Goal: Task Accomplishment & Management: Use online tool/utility

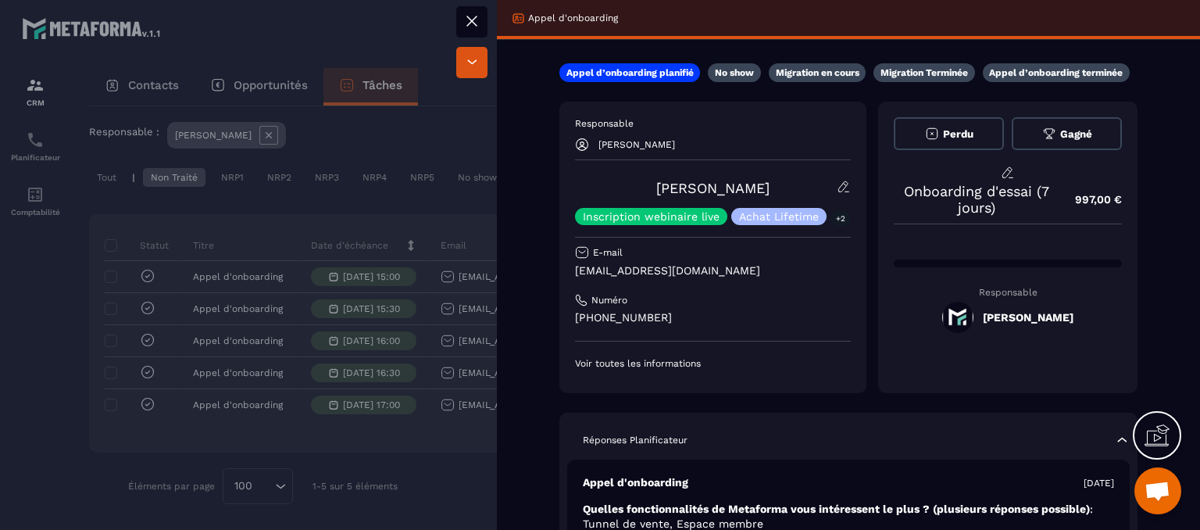
click at [475, 23] on icon at bounding box center [471, 20] width 9 height 9
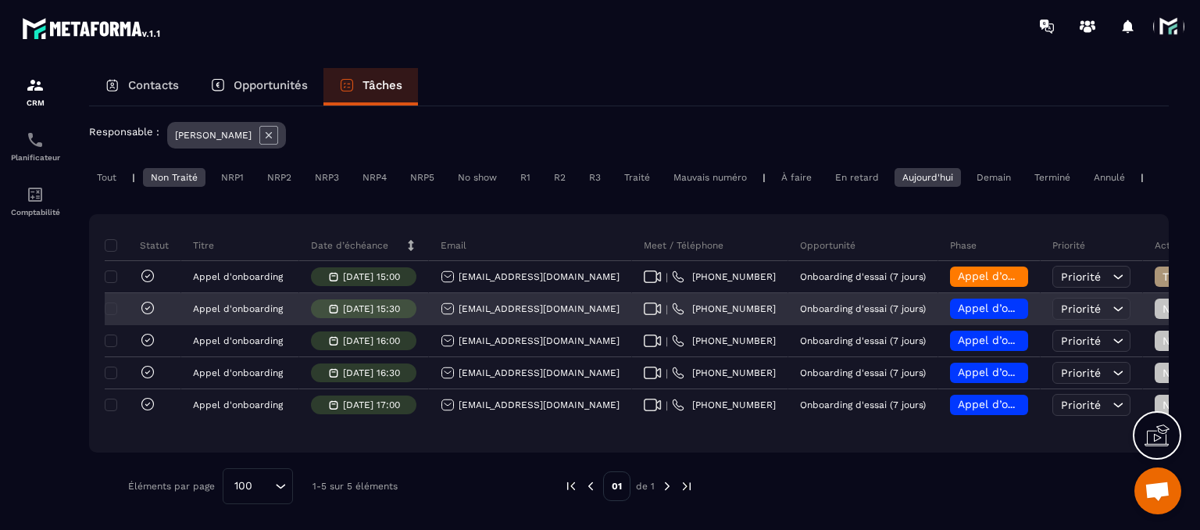
click at [672, 308] on link "[PHONE_NUMBER]" at bounding box center [724, 308] width 104 height 13
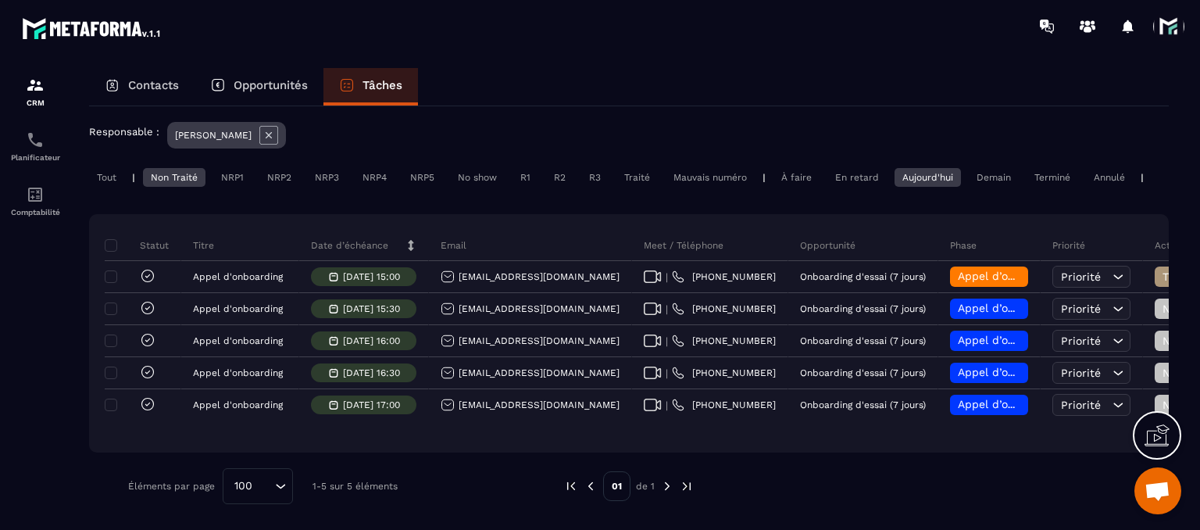
click at [513, 69] on div "Contacts Opportunités Tâches" at bounding box center [629, 87] width 1080 height 38
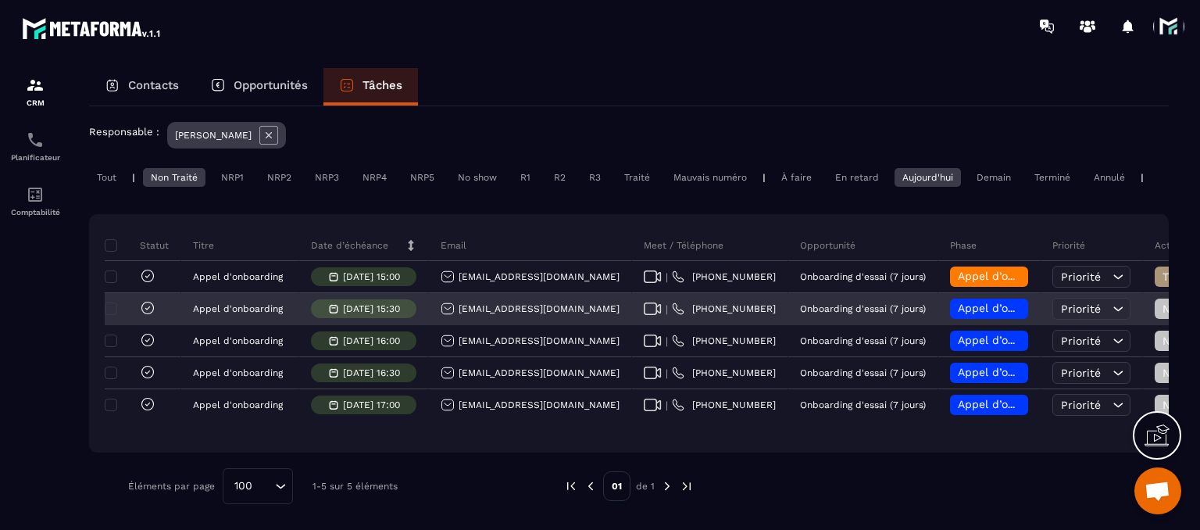
click at [644, 307] on icon at bounding box center [653, 308] width 18 height 13
click at [672, 310] on link "[PHONE_NUMBER]" at bounding box center [724, 308] width 104 height 13
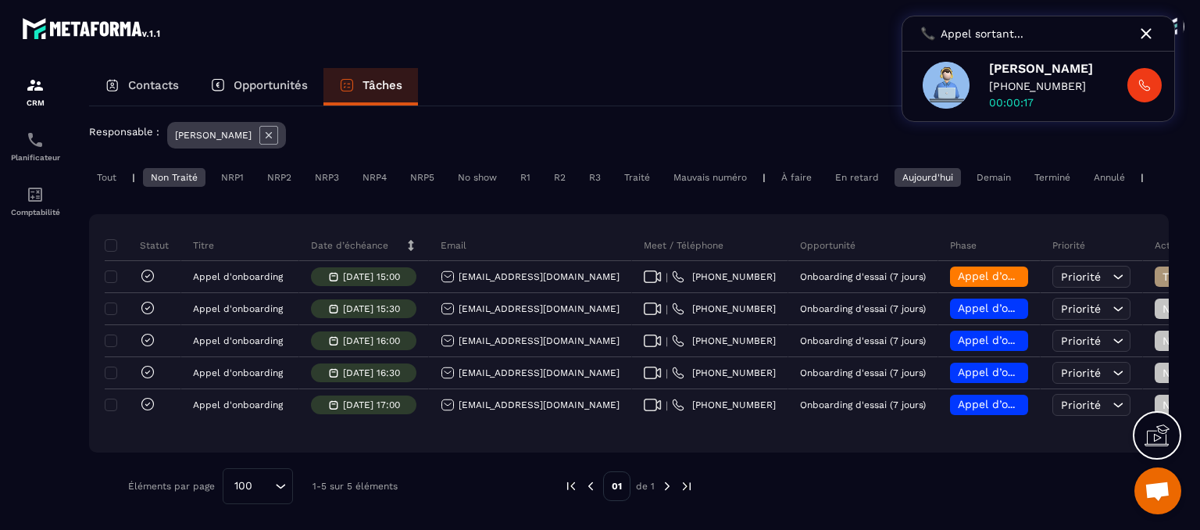
click at [1135, 88] on button at bounding box center [1145, 85] width 34 height 34
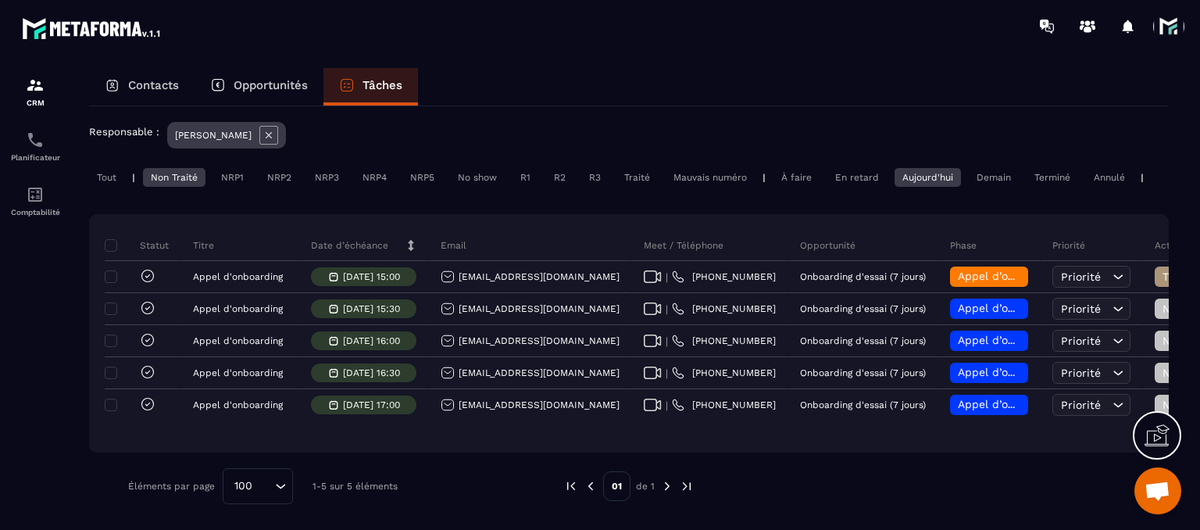
click at [1135, 88] on div "Contacts Opportunités Tâches" at bounding box center [629, 87] width 1080 height 38
click at [485, 57] on section "CRM Planificateur Comptabilité Contacts Opportunités Tâches Ajouter une tâche 5…" at bounding box center [600, 313] width 1200 height 522
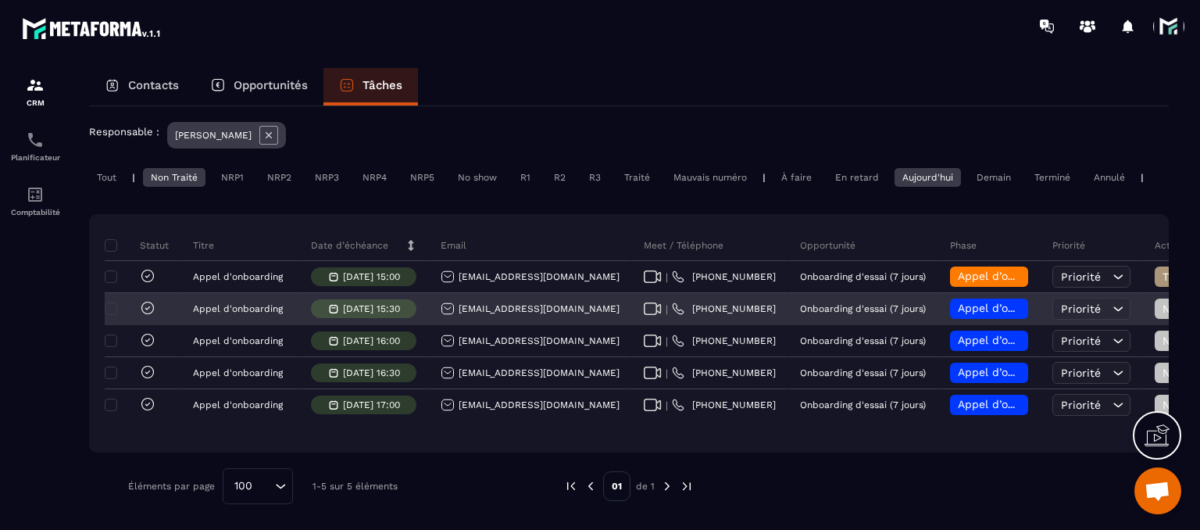
click at [958, 307] on span "Appel d’onboarding planifié" at bounding box center [1032, 308] width 148 height 13
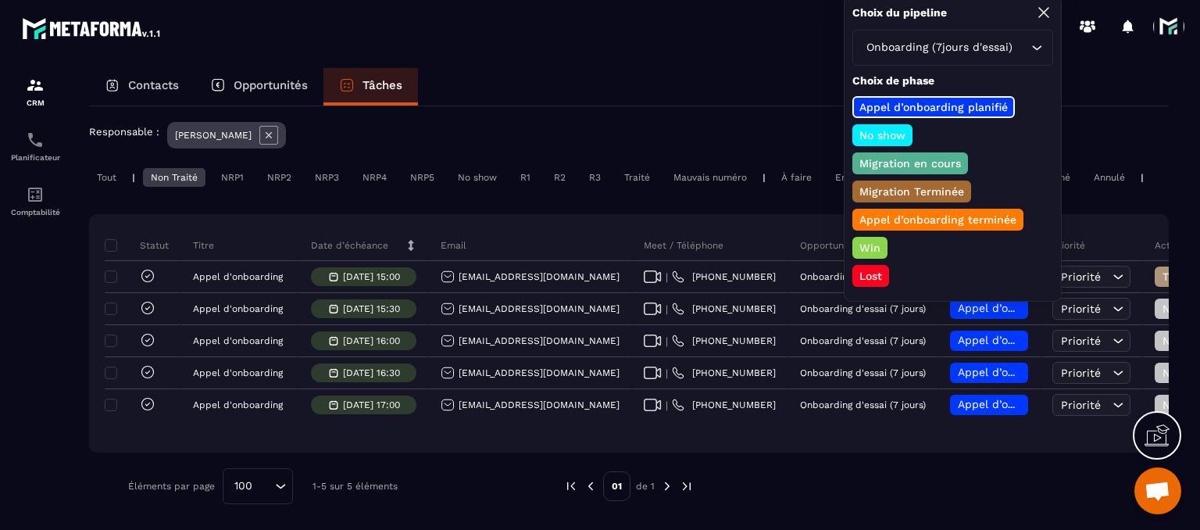
click at [884, 131] on p "No show" at bounding box center [882, 135] width 51 height 16
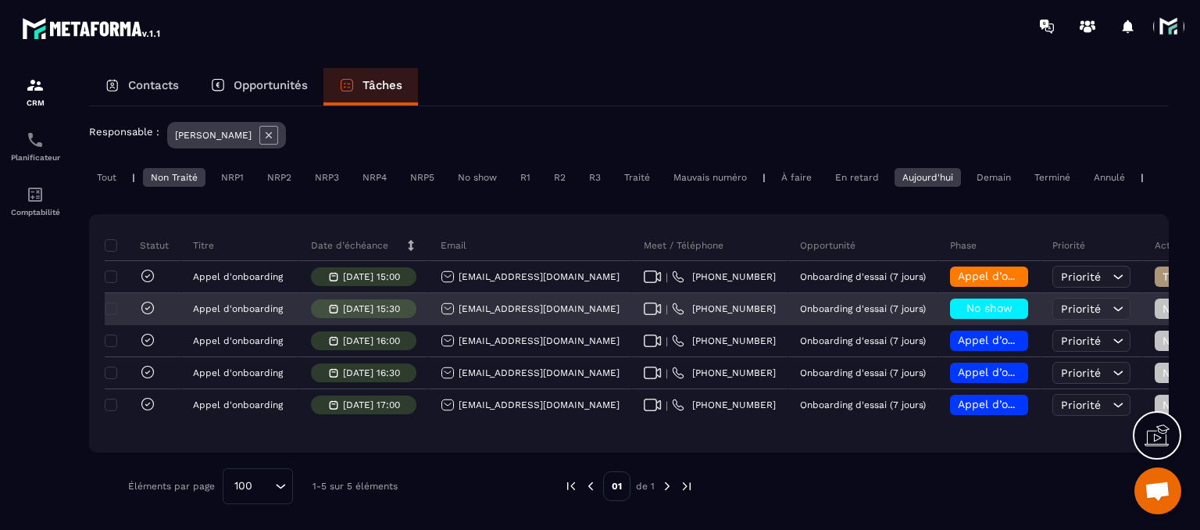
click at [1163, 307] on span "Non Traité" at bounding box center [1196, 308] width 66 height 13
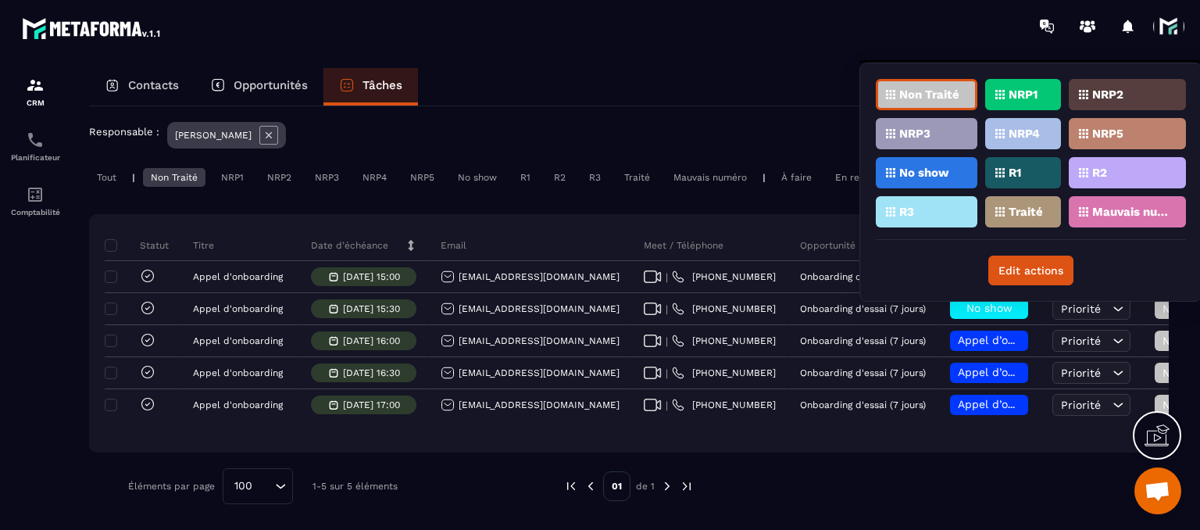
click at [1006, 95] on div "NRP1" at bounding box center [1023, 94] width 76 height 31
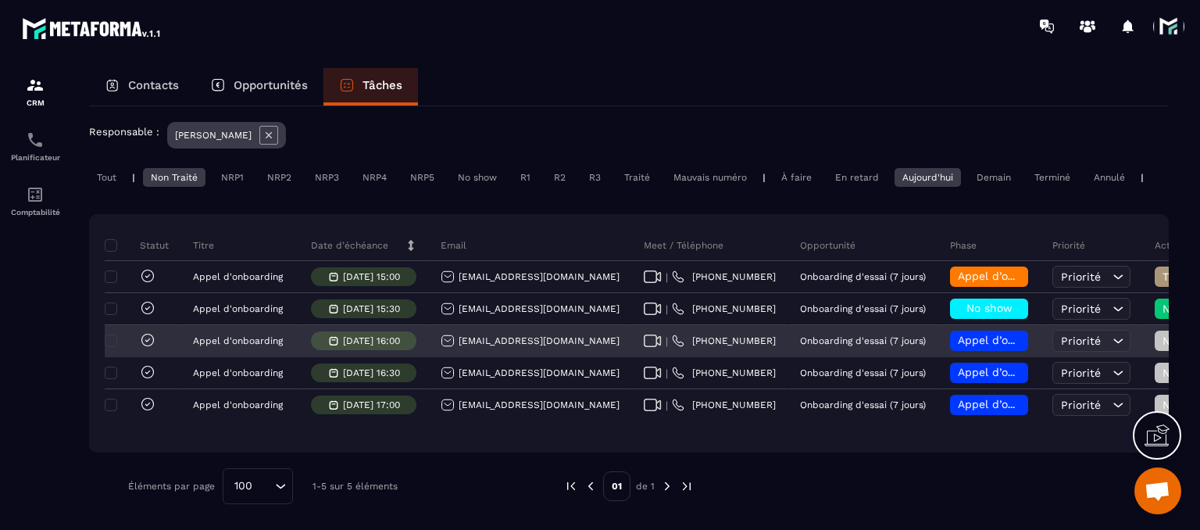
click at [520, 342] on div "[EMAIL_ADDRESS][DOMAIN_NAME]" at bounding box center [530, 341] width 179 height 14
